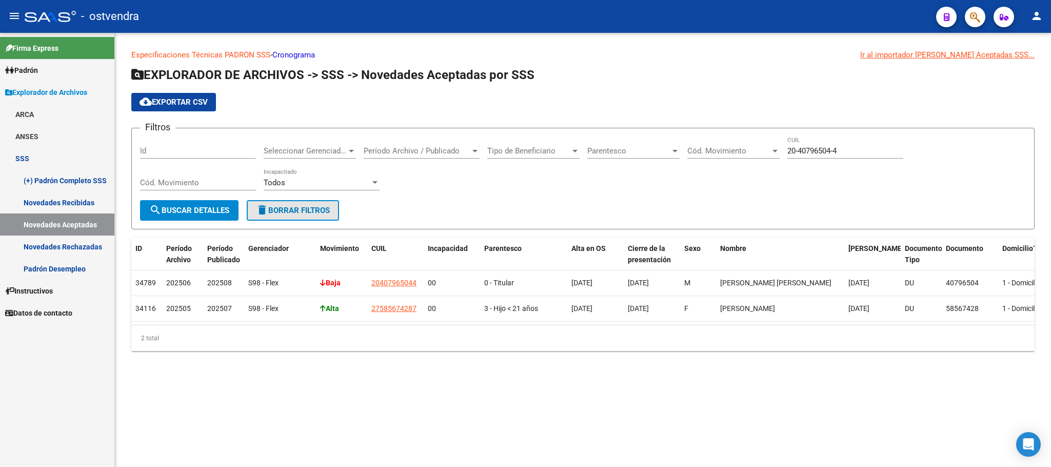
click at [283, 208] on span "delete Borrar Filtros" at bounding box center [293, 210] width 74 height 9
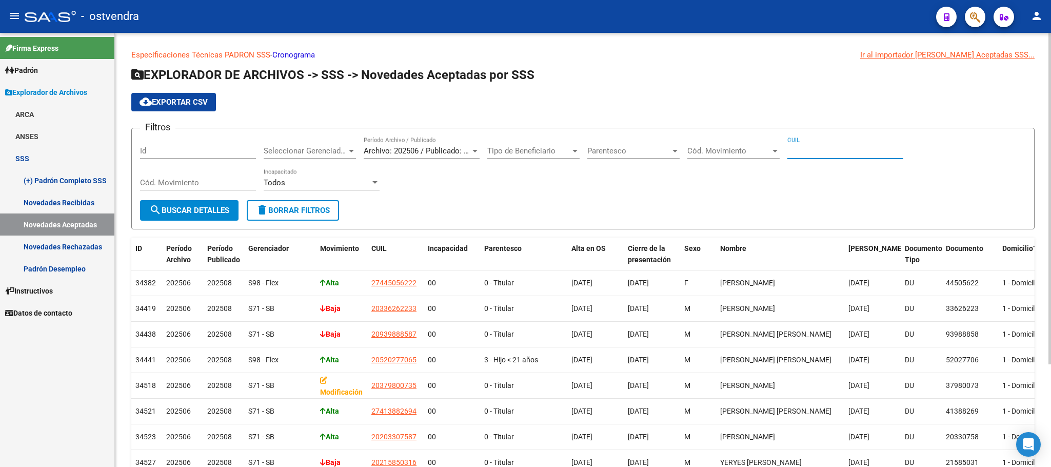
click at [638, 151] on input "CUIL" at bounding box center [845, 150] width 116 height 9
paste input "27-33795619-5"
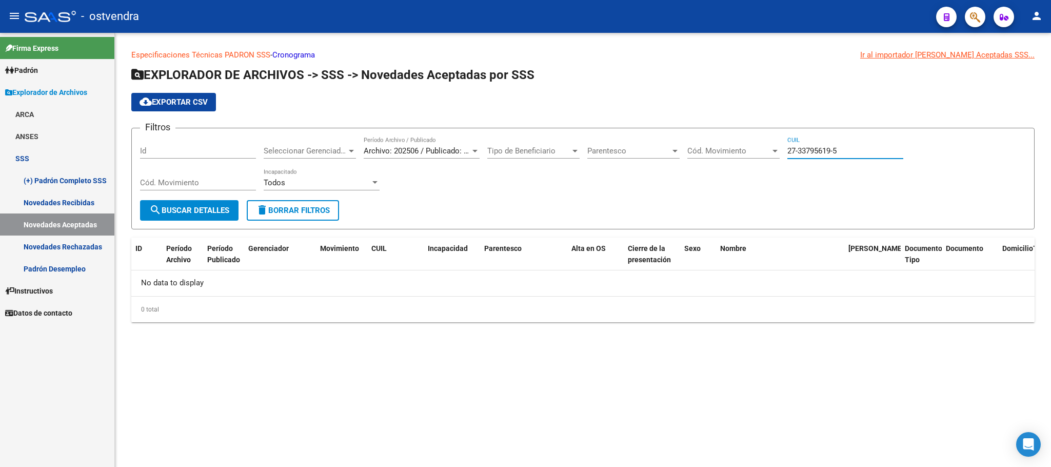
type input "27-33795619-5"
click at [233, 206] on button "search Buscar Detalles" at bounding box center [189, 210] width 98 height 21
click at [384, 149] on span "Archivo: 202506 / Publicado: 202508" at bounding box center [426, 150] width 125 height 9
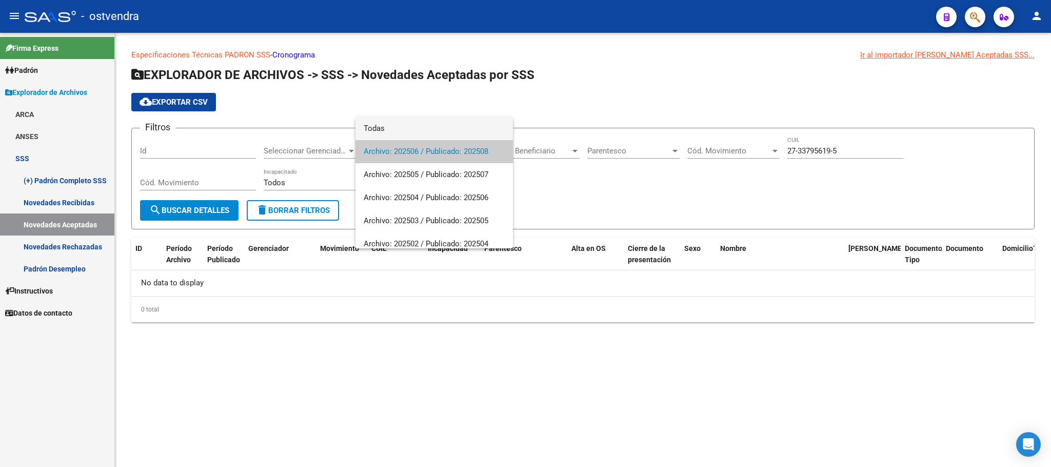
click at [377, 128] on span "Todas" at bounding box center [434, 128] width 141 height 23
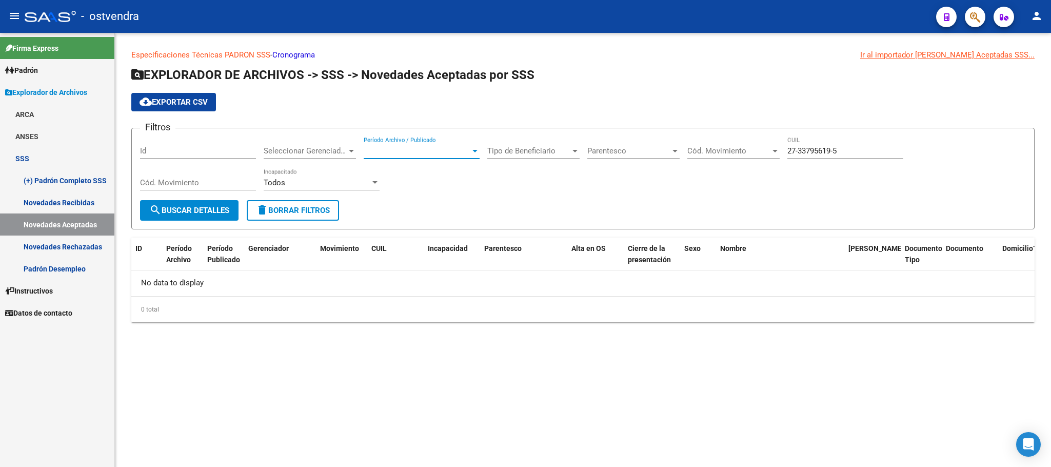
click at [219, 206] on span "search Buscar Detalles" at bounding box center [189, 210] width 80 height 9
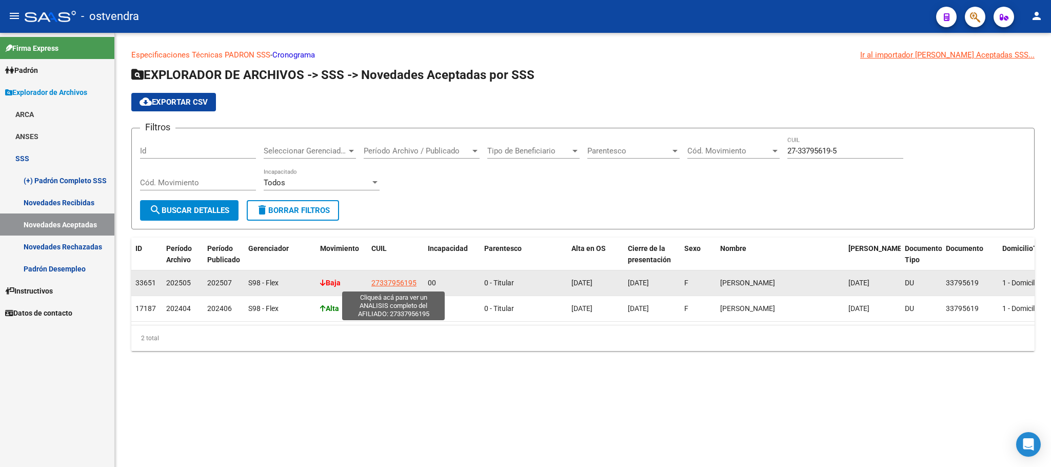
click at [388, 279] on span "27337956195" at bounding box center [393, 283] width 45 height 8
type textarea "27337956195"
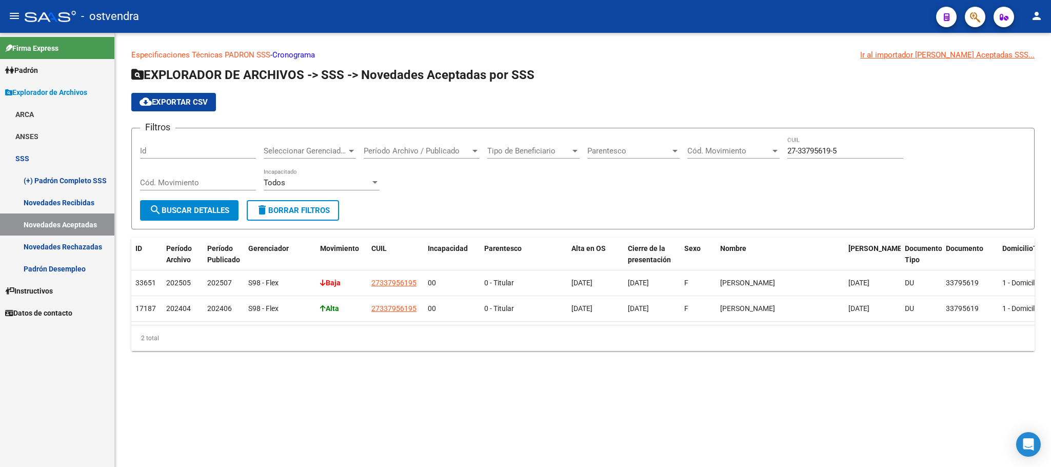
click at [638, 152] on input "27-33795619-5" at bounding box center [845, 150] width 116 height 9
click at [297, 214] on span "delete Borrar Filtros" at bounding box center [293, 210] width 74 height 9
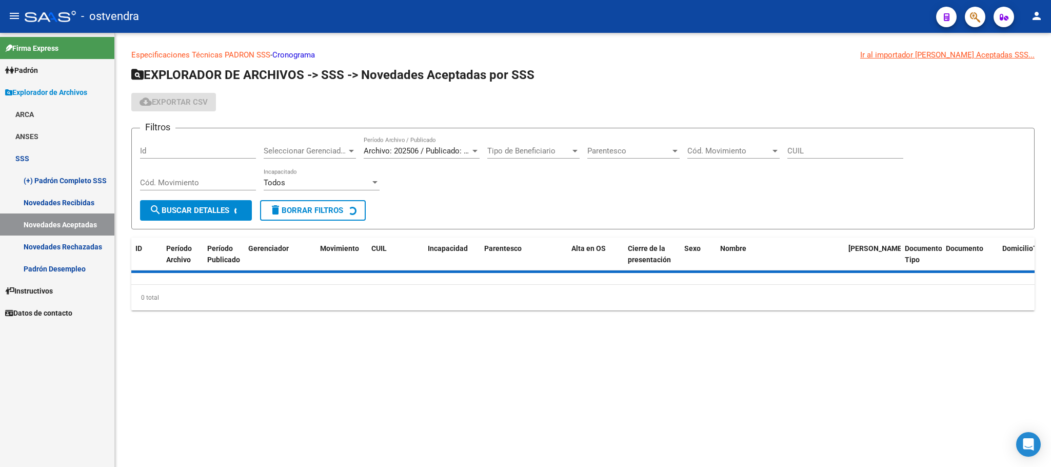
click at [638, 150] on input "CUIL" at bounding box center [845, 150] width 116 height 9
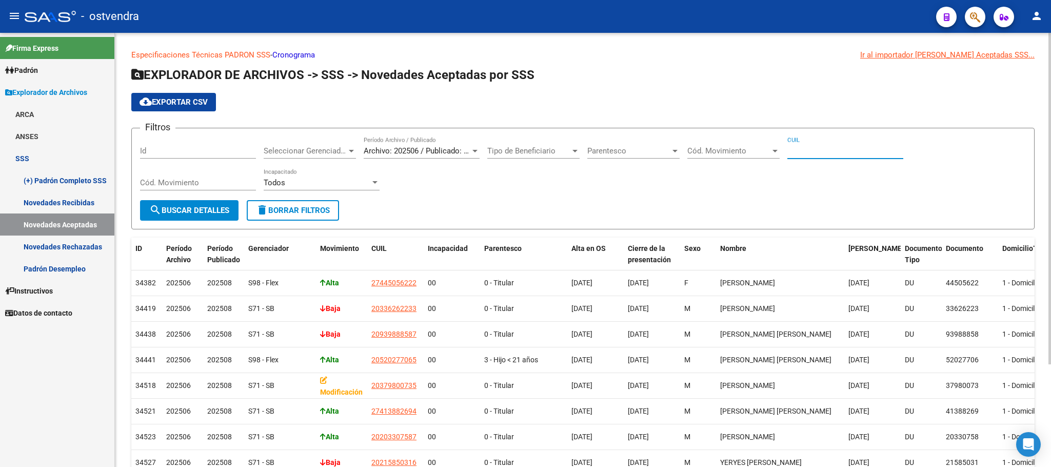
paste input "20-25831224-5"
type input "20-25831224-5"
click at [434, 154] on span "Archivo: 202506 / Publicado: 202508" at bounding box center [426, 150] width 125 height 9
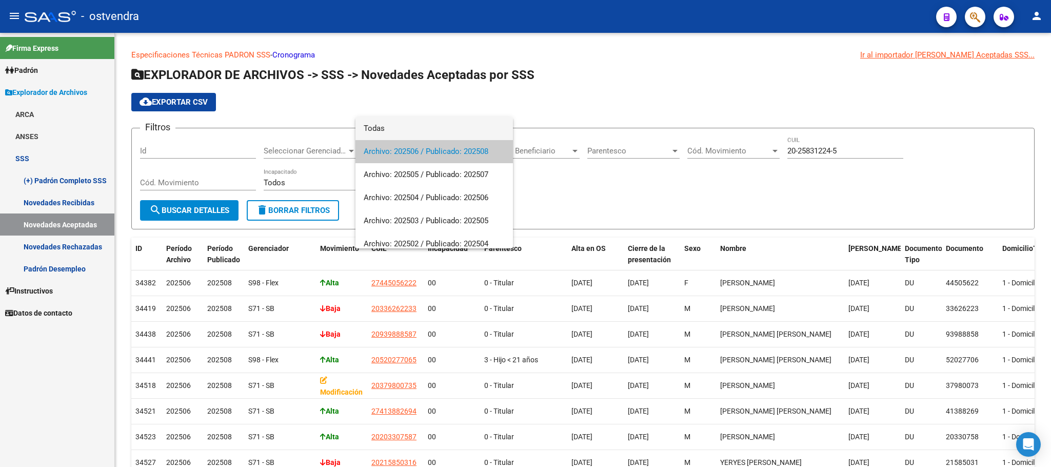
click at [411, 132] on span "Todas" at bounding box center [434, 128] width 141 height 23
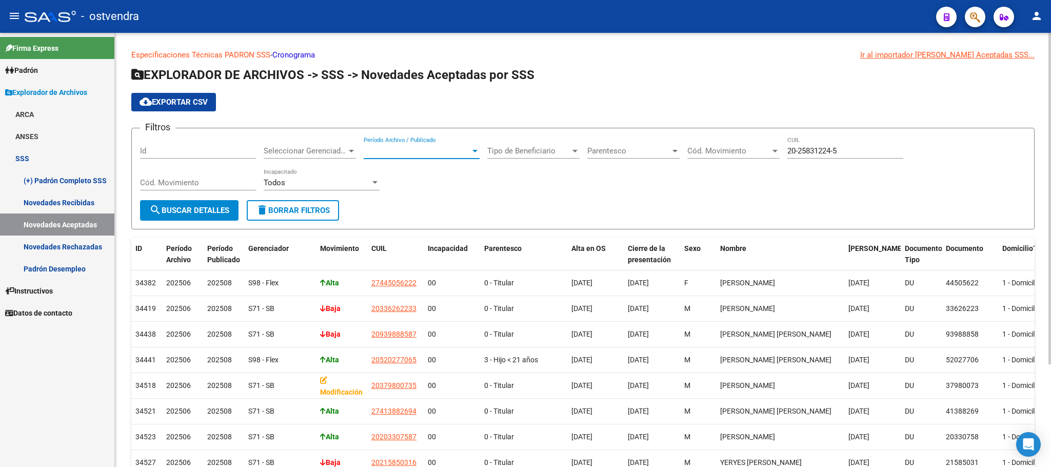
click at [229, 208] on span "search Buscar Detalles" at bounding box center [189, 210] width 80 height 9
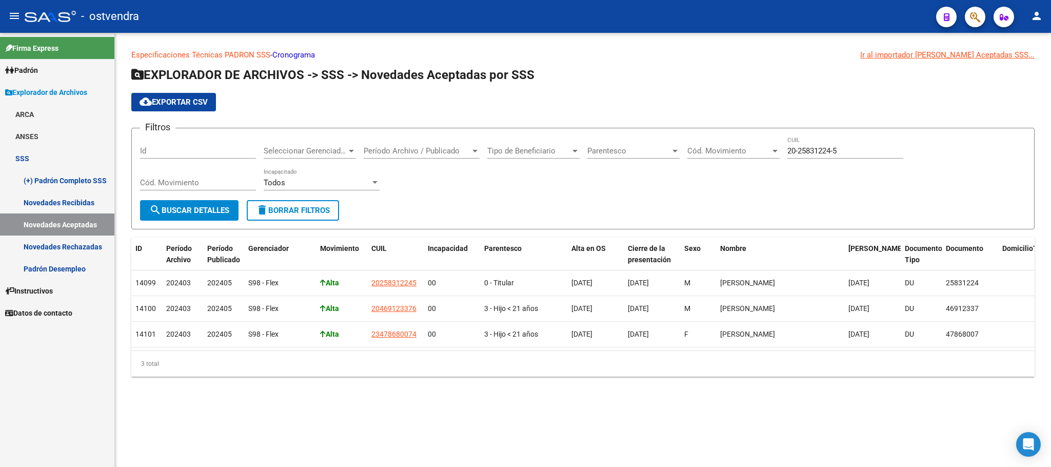
click at [82, 203] on link "Novedades Recibidas" at bounding box center [57, 202] width 114 height 22
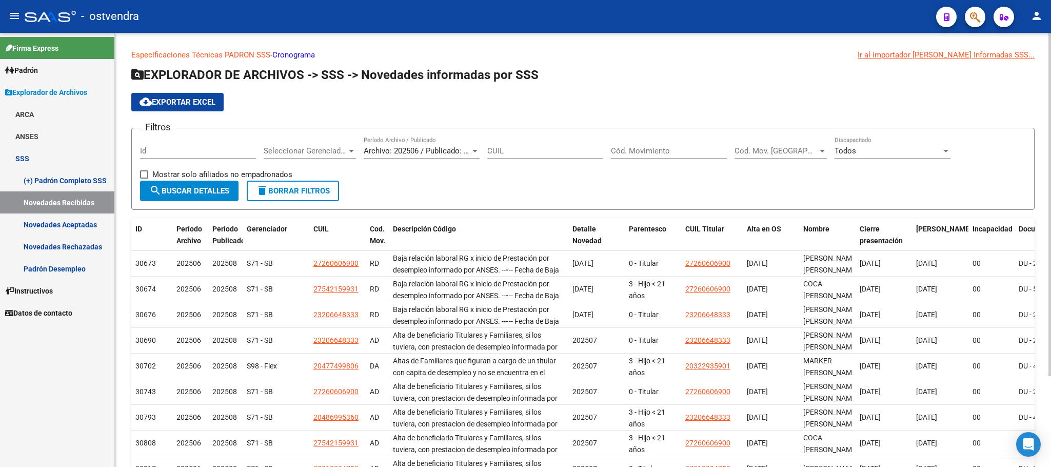
click at [455, 150] on span "Archivo: 202506 / Publicado: 202508" at bounding box center [426, 150] width 125 height 9
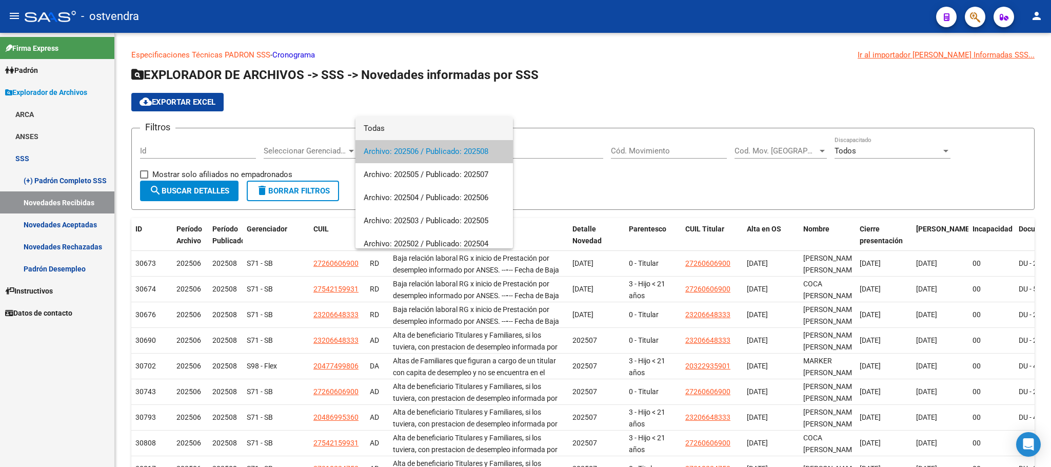
click at [421, 132] on span "Todas" at bounding box center [434, 128] width 141 height 23
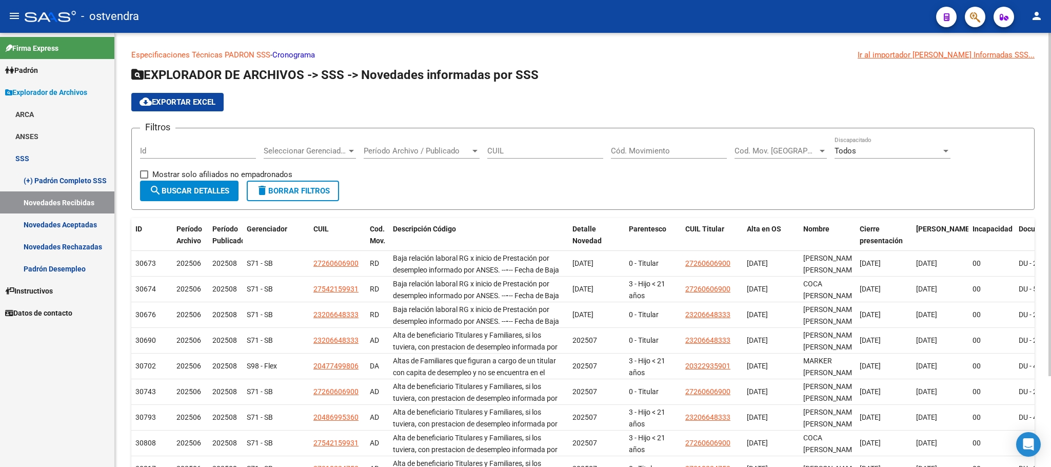
click at [499, 157] on div "CUIL" at bounding box center [545, 147] width 116 height 22
paste input "20-25831224-5"
type input "20-25831224-5"
click at [215, 190] on span "search Buscar Detalles" at bounding box center [189, 190] width 80 height 9
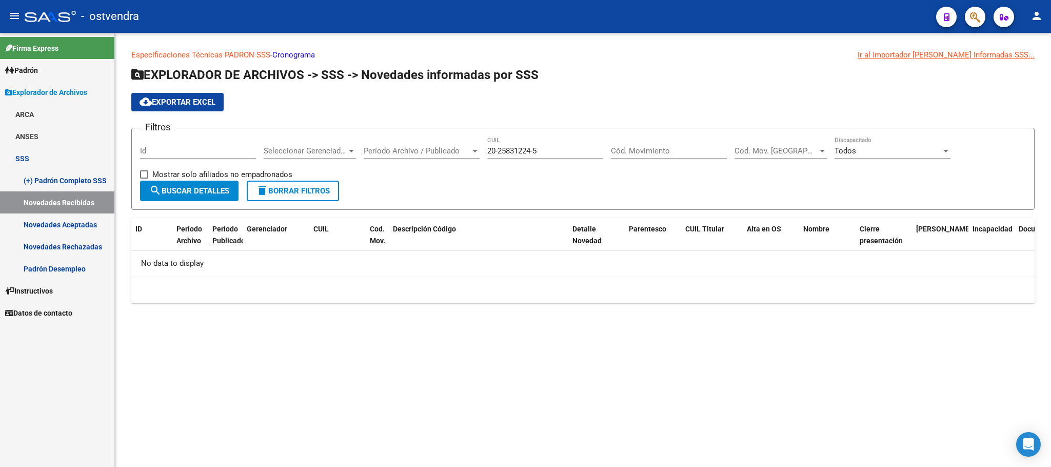
click at [94, 247] on link "Novedades Rechazadas" at bounding box center [57, 246] width 114 height 22
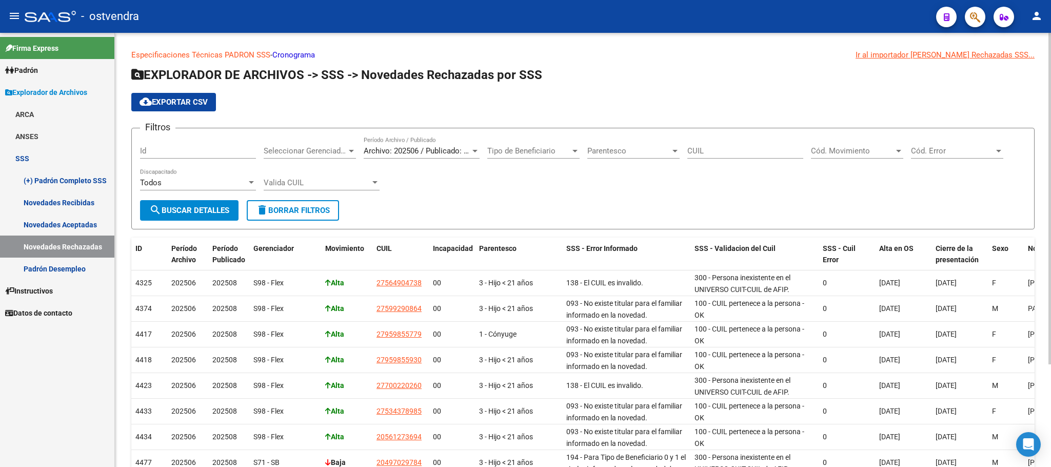
click at [459, 150] on span "Archivo: 202506 / Publicado: 202508" at bounding box center [426, 150] width 125 height 9
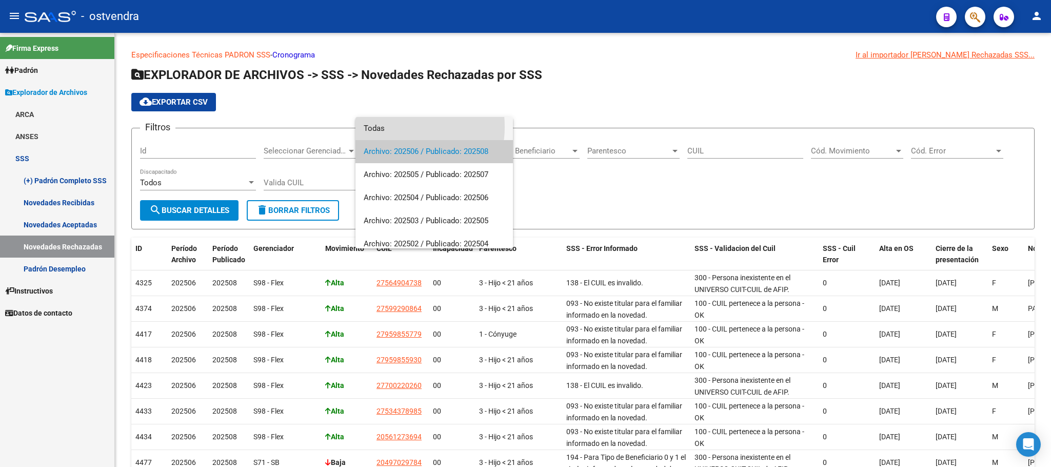
click at [392, 127] on span "Todas" at bounding box center [434, 128] width 141 height 23
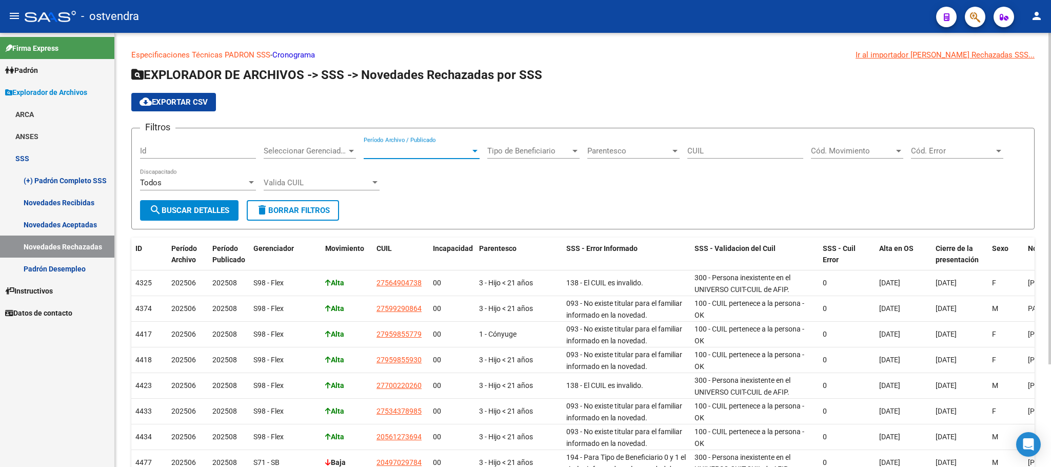
click at [638, 159] on div "CUIL" at bounding box center [745, 152] width 116 height 32
click at [638, 152] on input "CUIL" at bounding box center [745, 150] width 116 height 9
paste input "20-25831224-5"
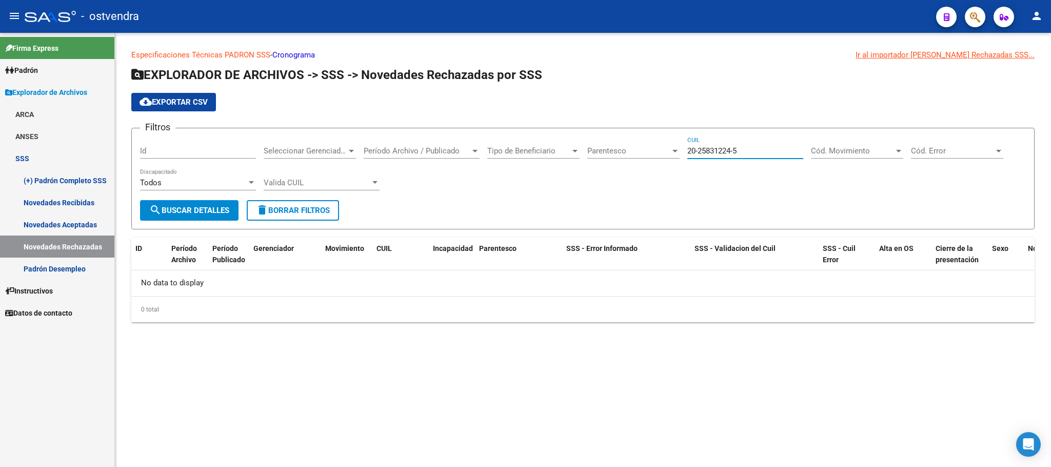
type input "20-25831224-5"
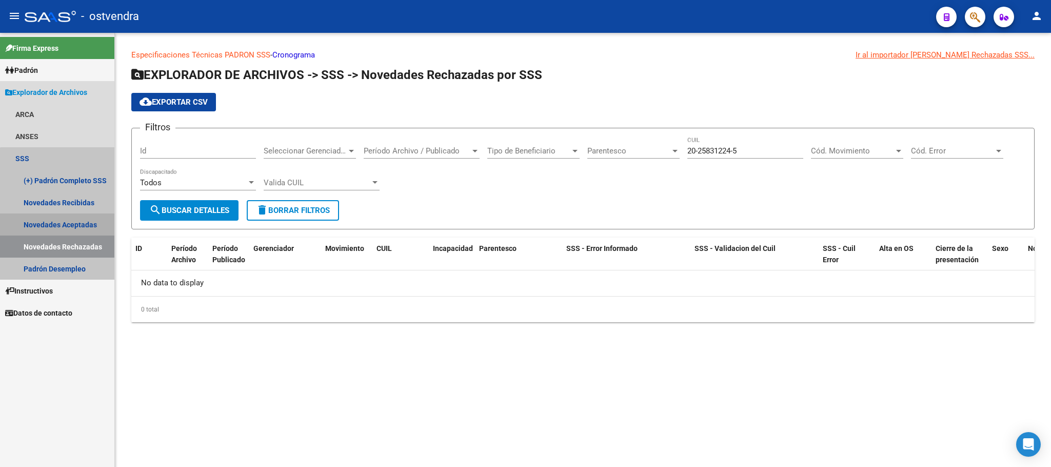
click at [77, 223] on link "Novedades Aceptadas" at bounding box center [57, 224] width 114 height 22
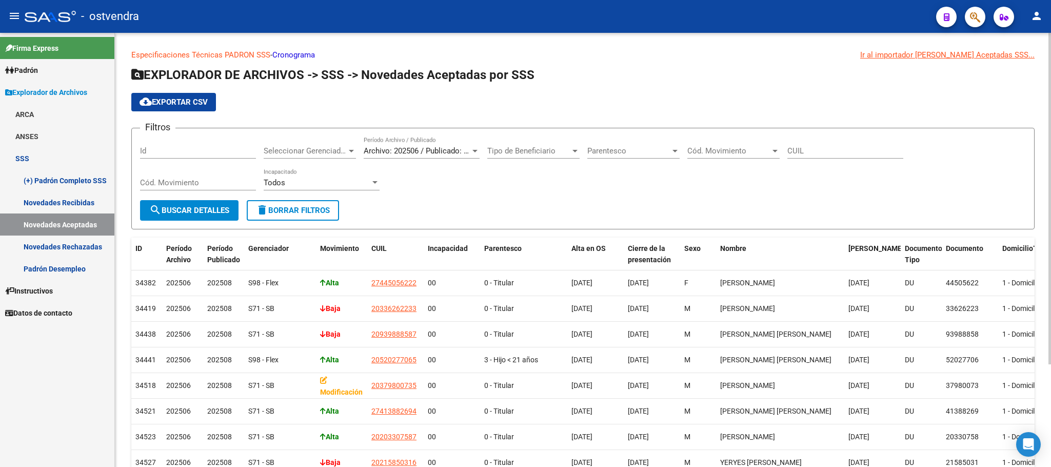
click at [456, 152] on span "Archivo: 202506 / Publicado: 202508" at bounding box center [426, 150] width 125 height 9
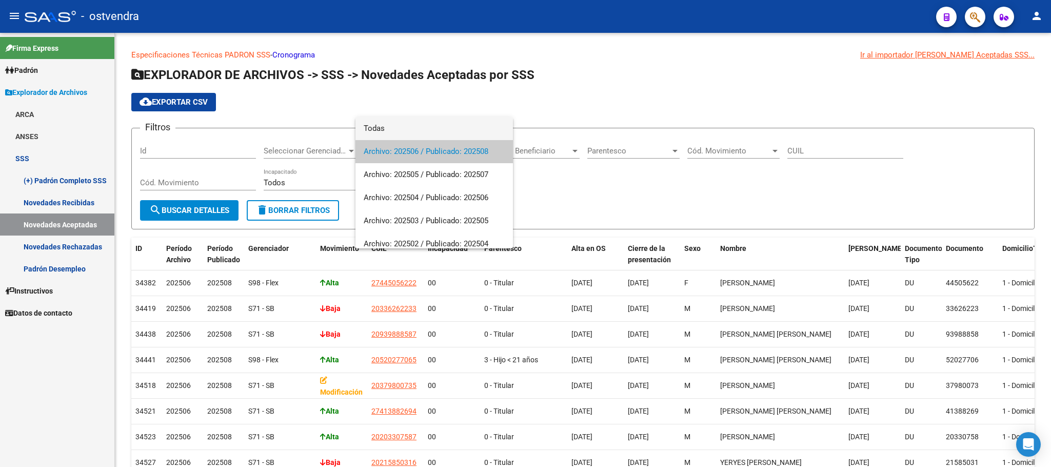
click at [414, 128] on span "Todas" at bounding box center [434, 128] width 141 height 23
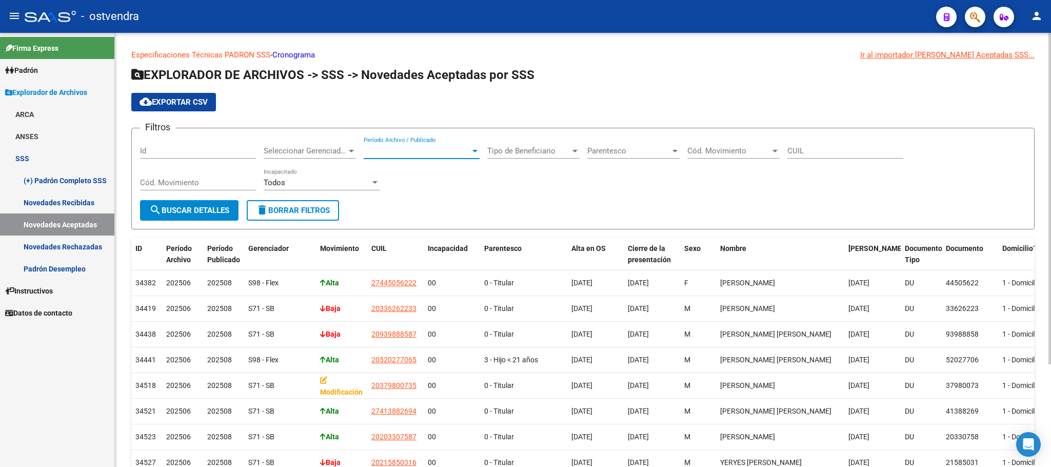
click at [638, 153] on input "CUIL" at bounding box center [845, 150] width 116 height 9
paste input "27-46419088-6"
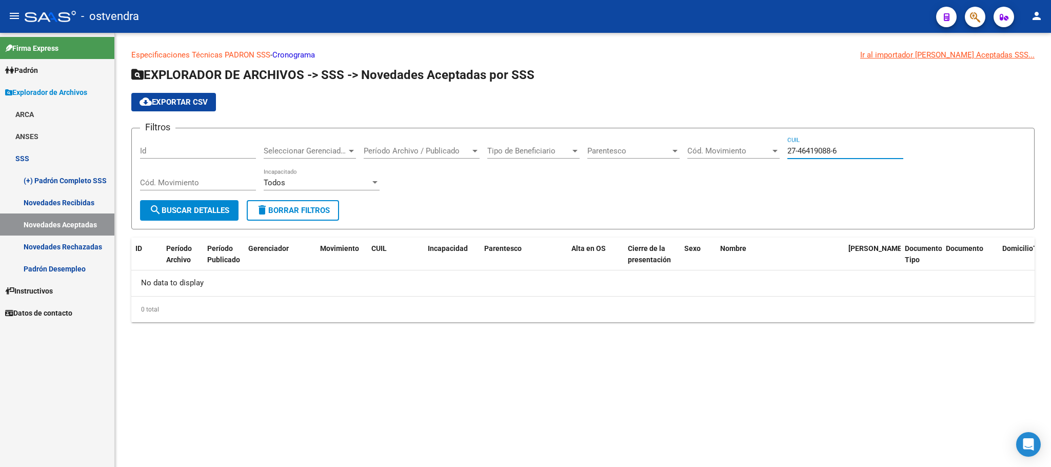
type input "27-46419088-6"
click at [77, 202] on link "Novedades Recibidas" at bounding box center [57, 202] width 114 height 22
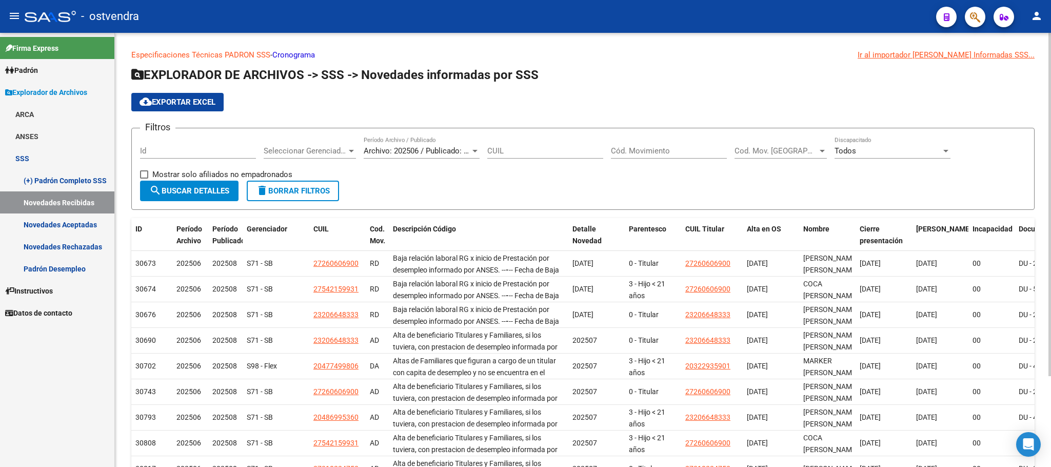
click at [471, 153] on div at bounding box center [474, 151] width 9 height 8
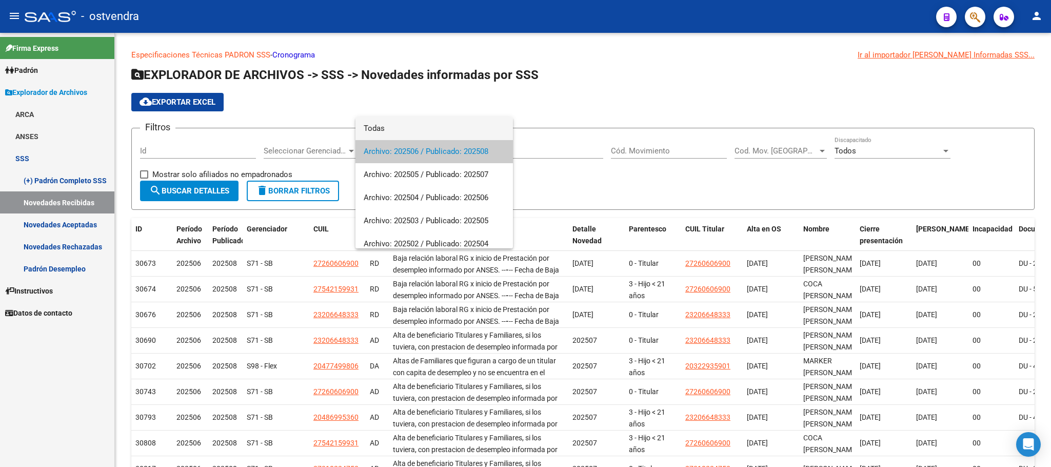
click at [420, 128] on span "Todas" at bounding box center [434, 128] width 141 height 23
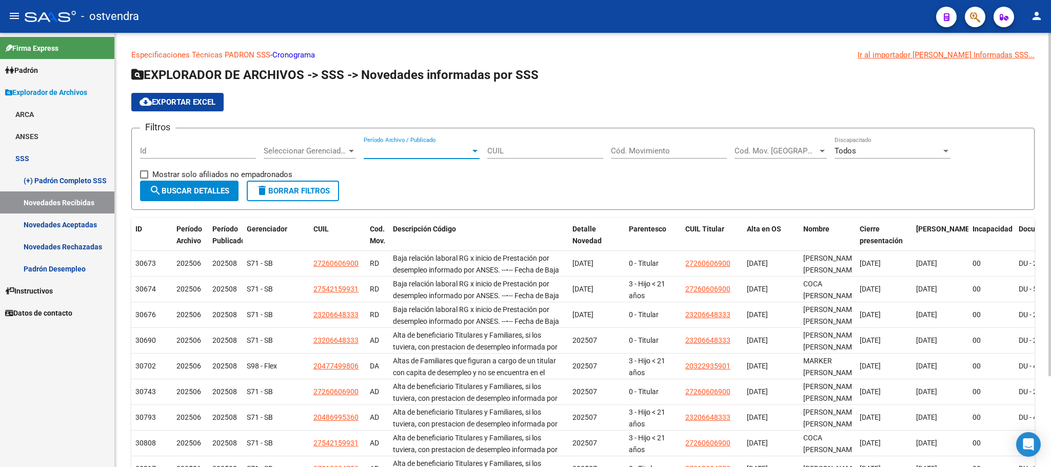
click at [541, 151] on input "CUIL" at bounding box center [545, 150] width 116 height 9
paste input "27-46419088-6"
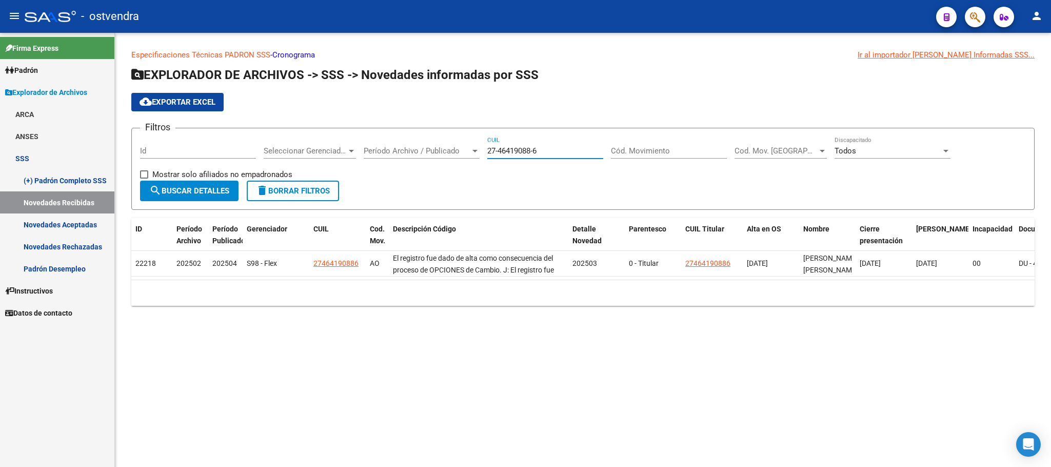
type input "27-46419088-6"
click at [66, 242] on link "Novedades Rechazadas" at bounding box center [57, 246] width 114 height 22
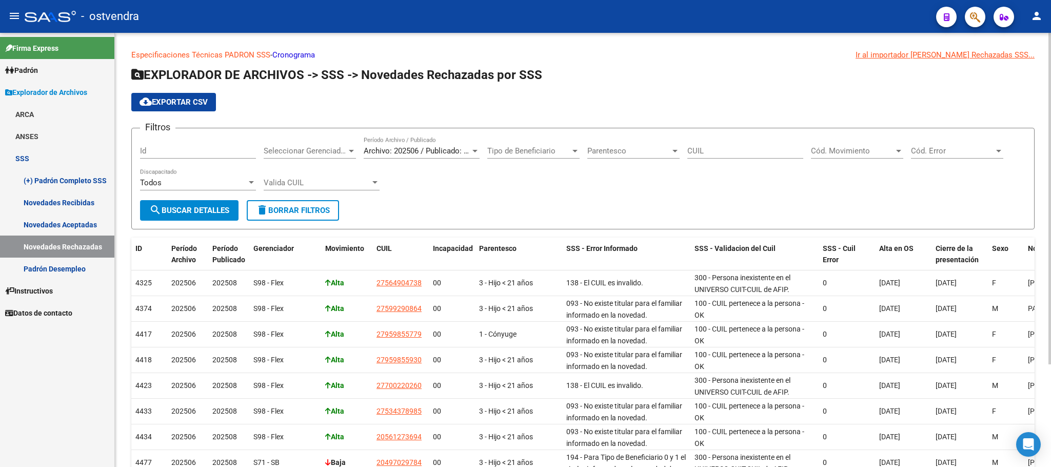
click at [454, 154] on span "Archivo: 202506 / Publicado: 202508" at bounding box center [426, 150] width 125 height 9
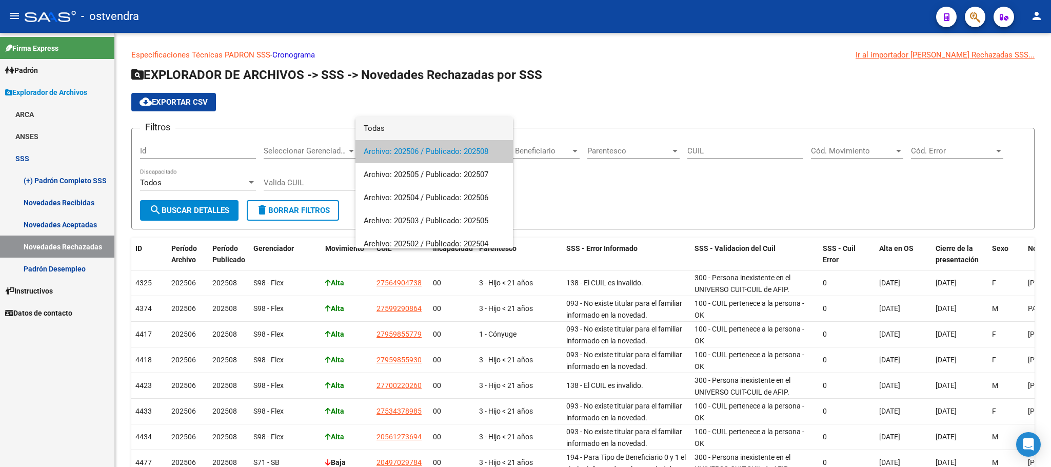
click at [413, 128] on span "Todas" at bounding box center [434, 128] width 141 height 23
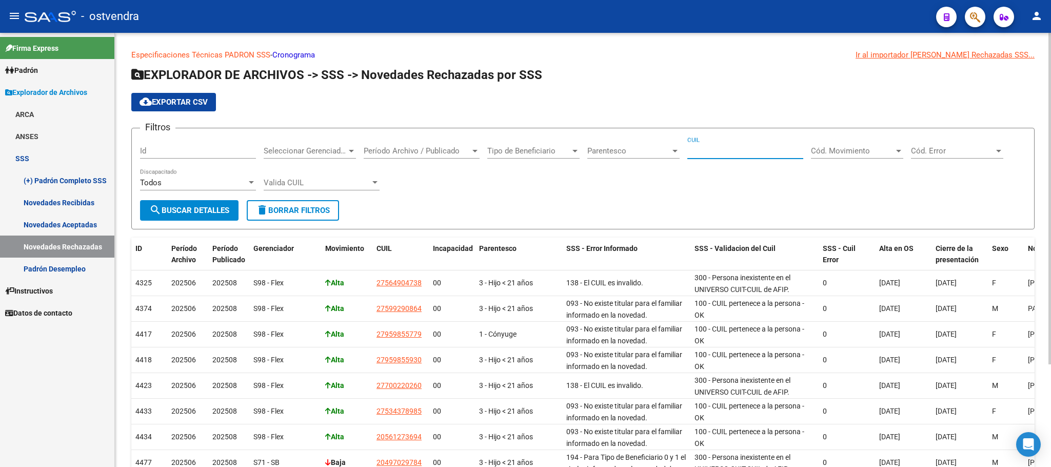
click at [638, 153] on input "CUIL" at bounding box center [745, 150] width 116 height 9
paste input "27-46419088-6"
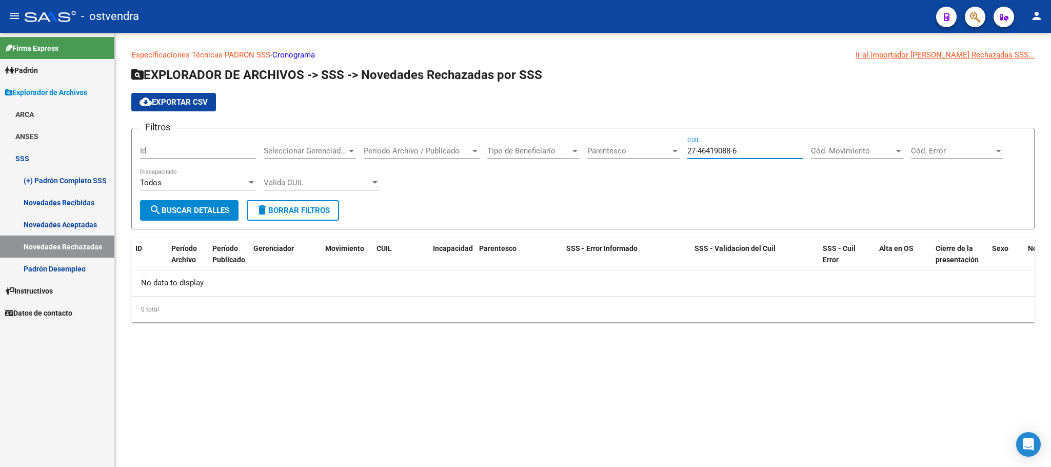
type input "27-46419088-6"
